Goal: Information Seeking & Learning: Check status

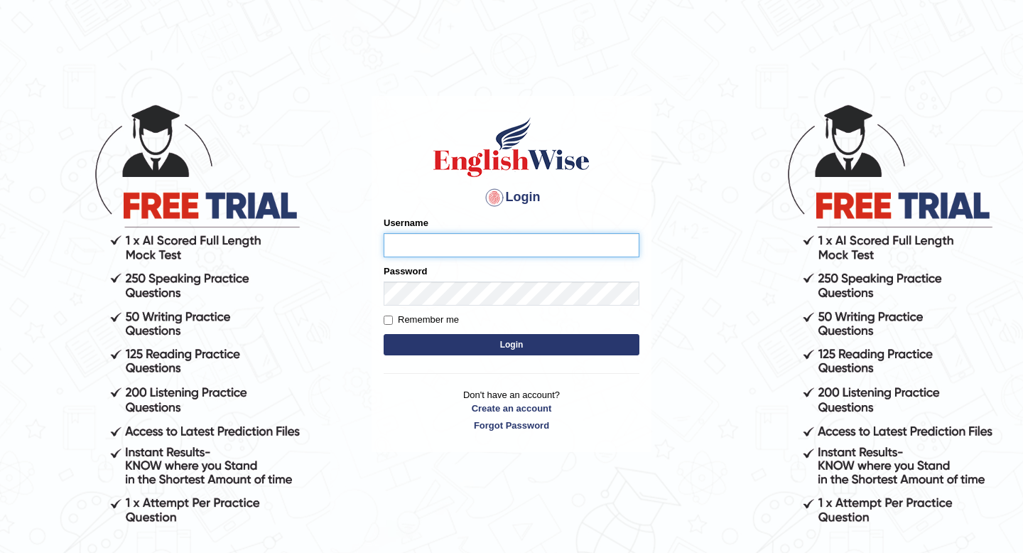
type input "masaki"
click at [623, 335] on button "Login" at bounding box center [512, 344] width 256 height 21
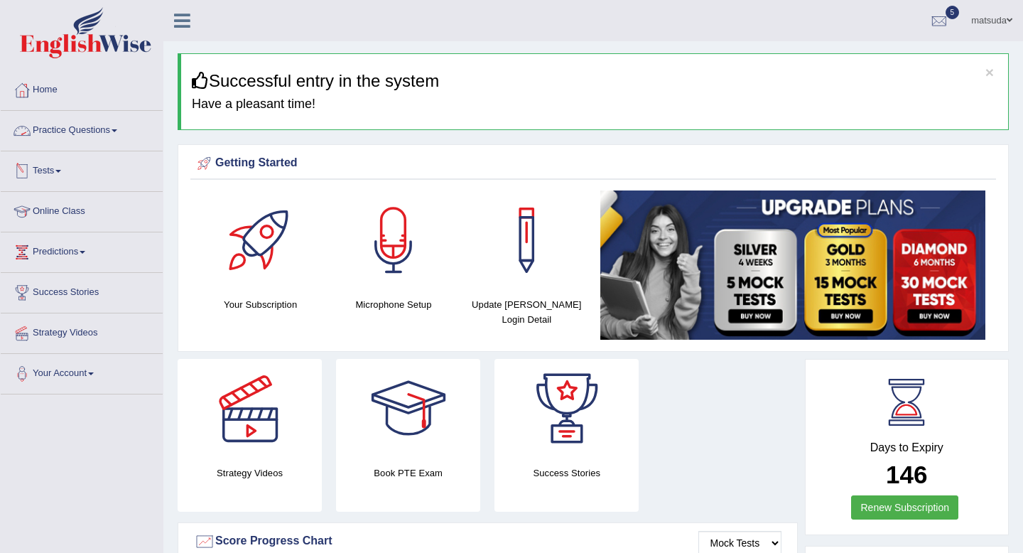
click at [99, 124] on link "Practice Questions" at bounding box center [82, 129] width 162 height 36
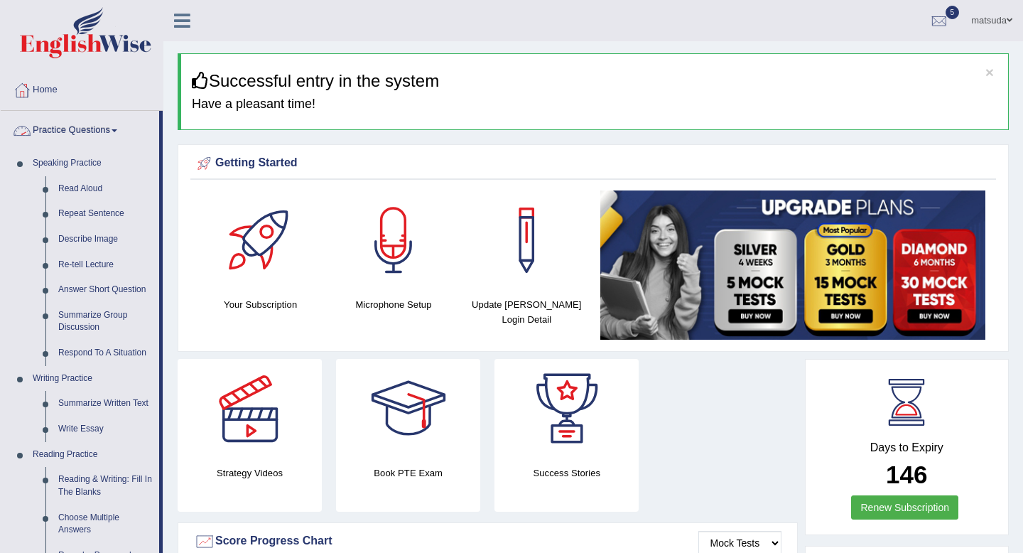
click at [58, 122] on link "Practice Questions" at bounding box center [80, 129] width 158 height 36
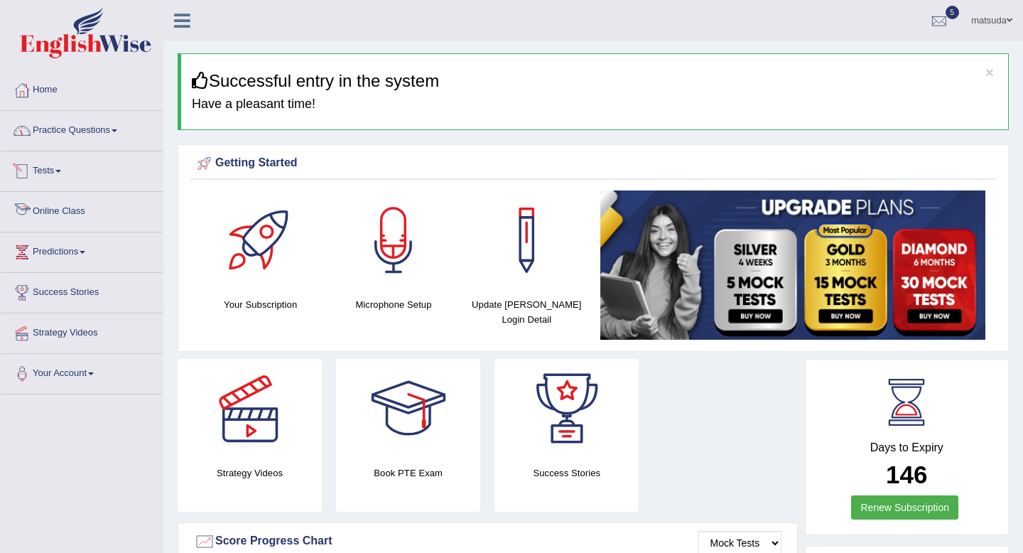
click at [80, 179] on link "Tests" at bounding box center [82, 169] width 162 height 36
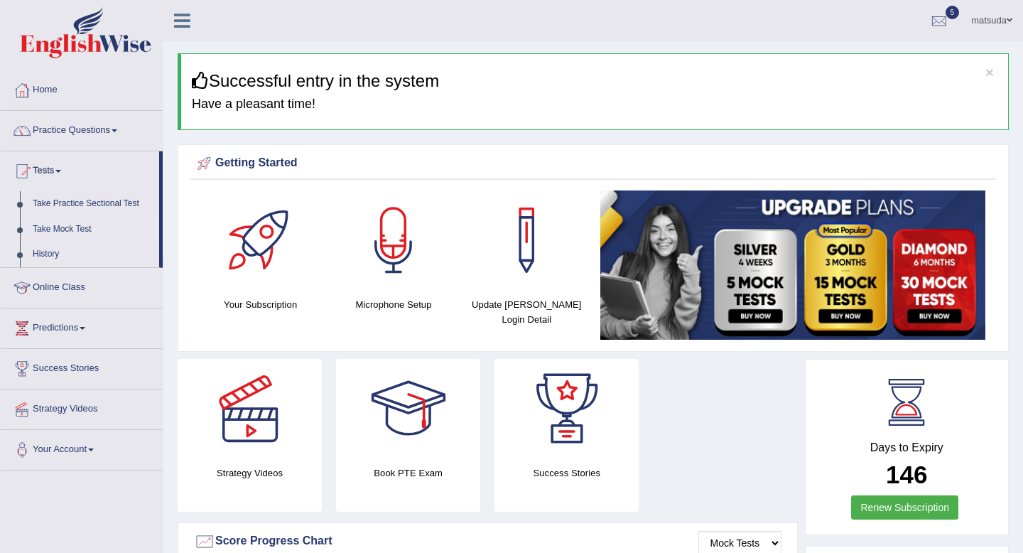
click at [91, 228] on link "Take Mock Test" at bounding box center [92, 230] width 133 height 26
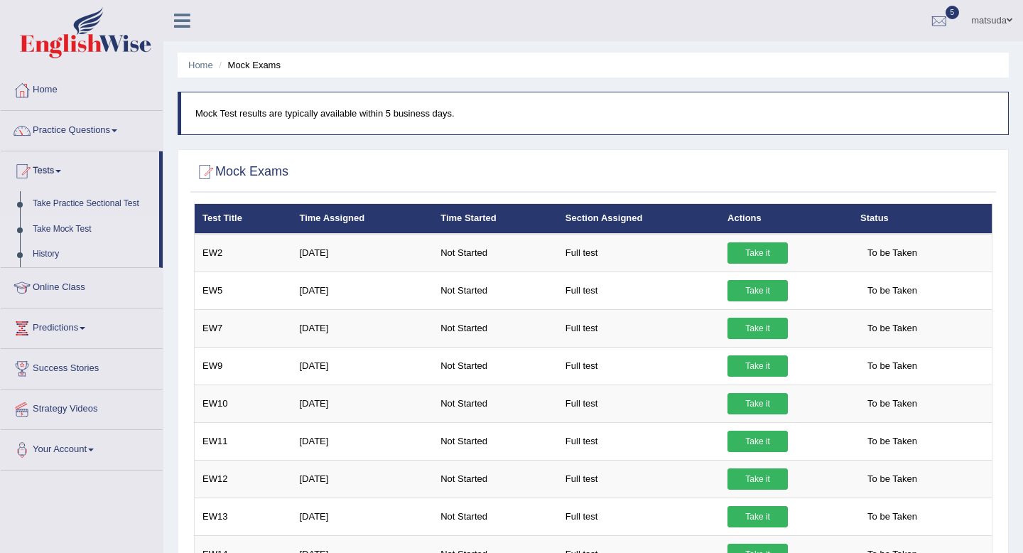
click at [61, 252] on link "History" at bounding box center [92, 254] width 133 height 26
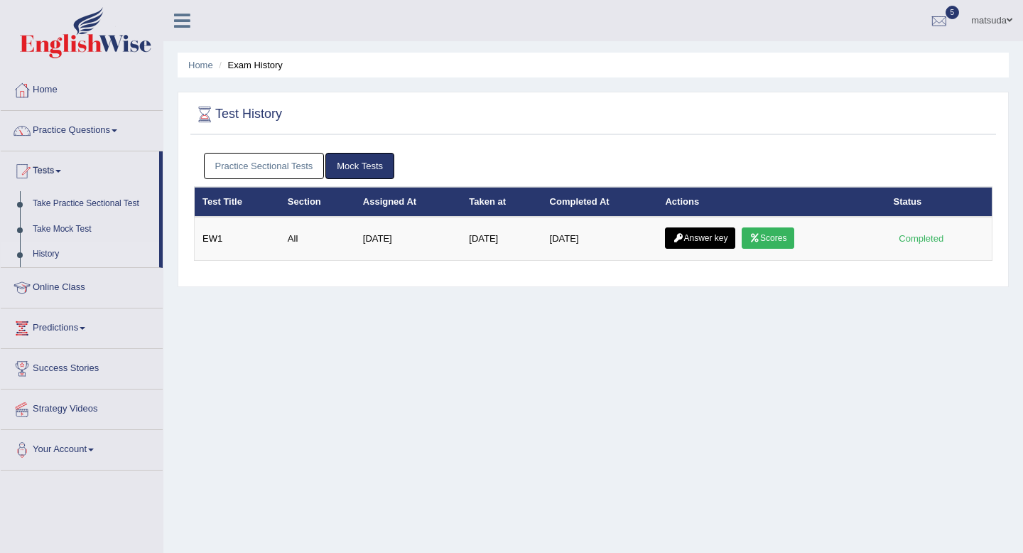
click at [297, 175] on link "Practice Sectional Tests" at bounding box center [264, 166] width 121 height 26
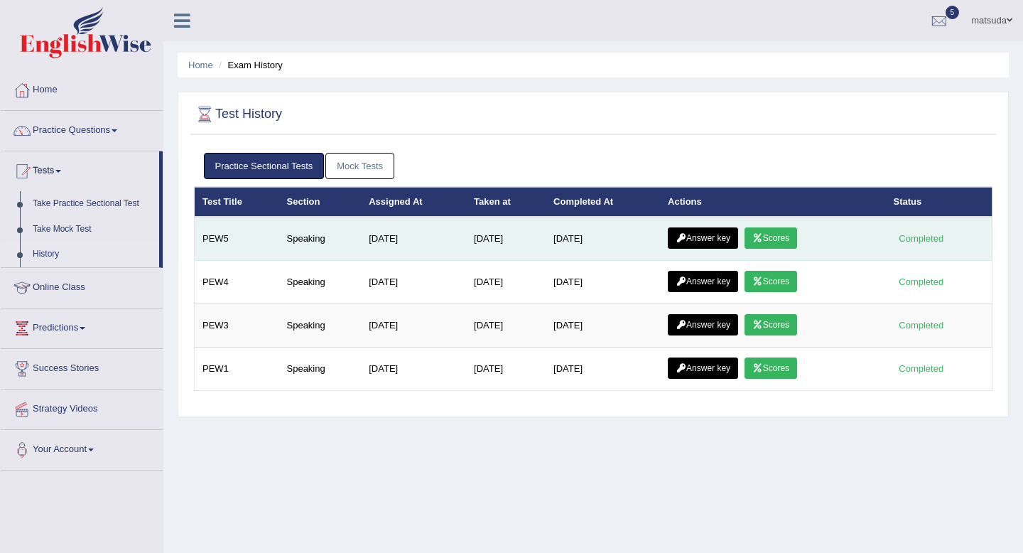
click at [769, 246] on link "Scores" at bounding box center [770, 237] width 53 height 21
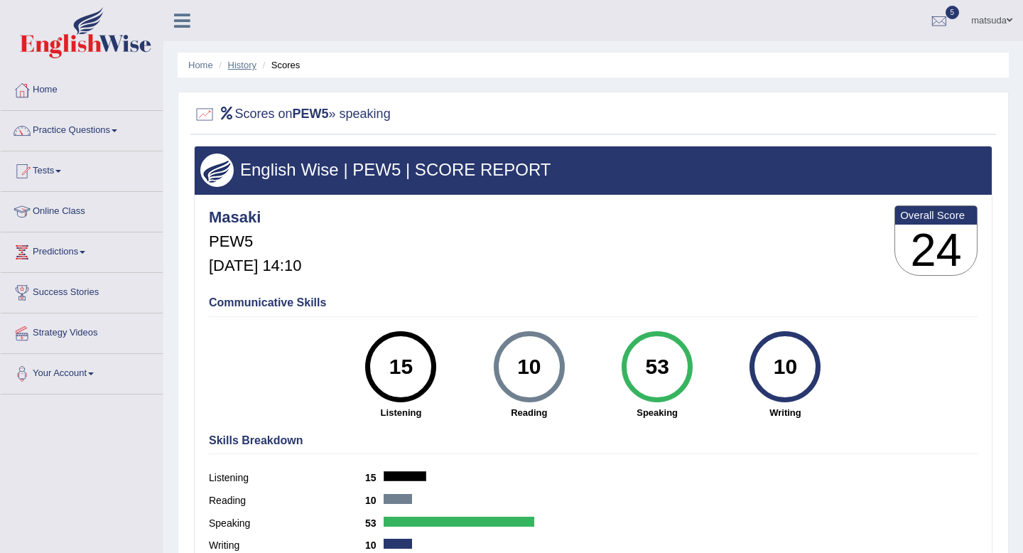
click at [242, 67] on link "History" at bounding box center [242, 65] width 28 height 11
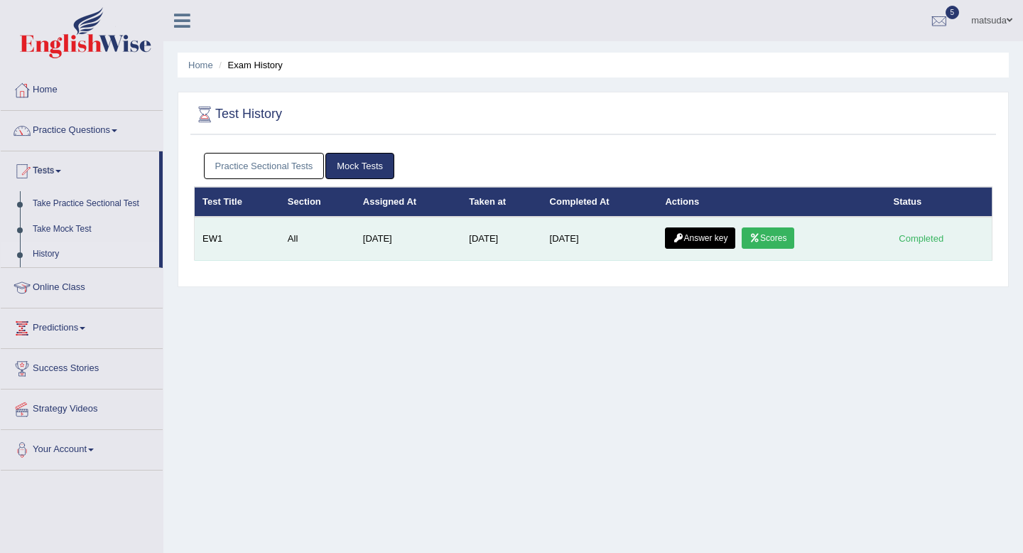
click at [715, 242] on link "Answer key" at bounding box center [700, 237] width 70 height 21
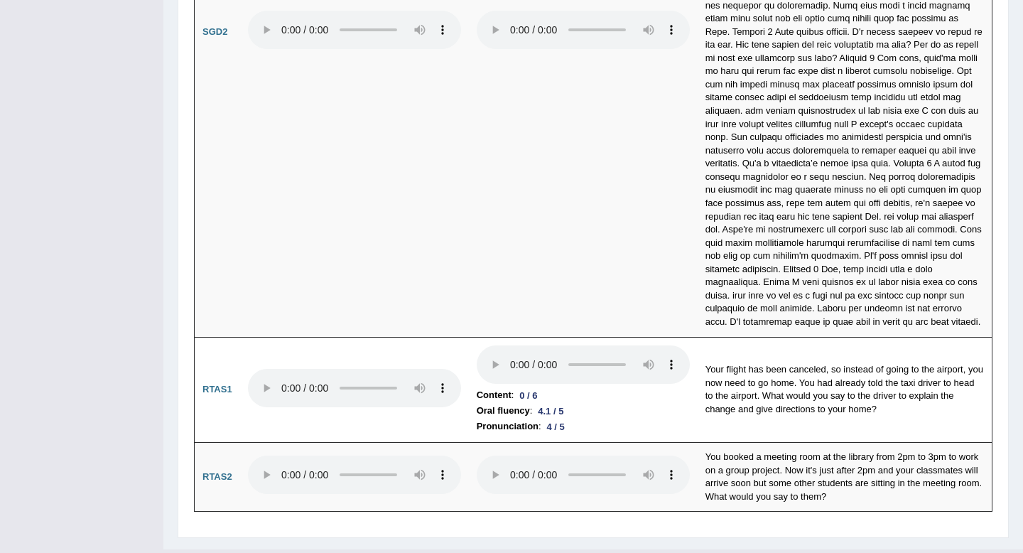
scroll to position [4469, 0]
